Goal: Information Seeking & Learning: Learn about a topic

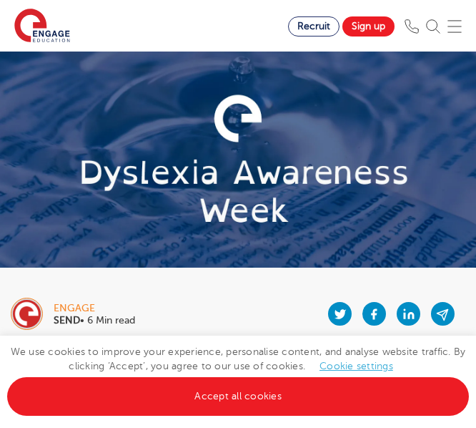
click at [254, 295] on div at bounding box center [300, 313] width 330 height 57
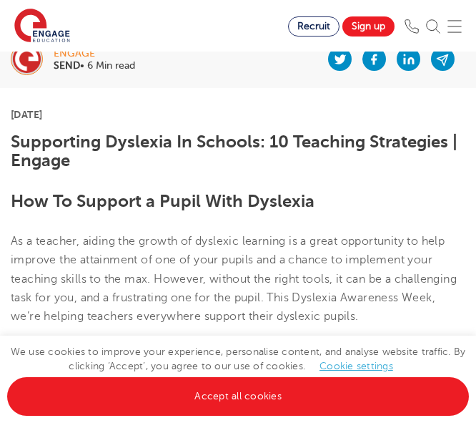
scroll to position [222, 0]
